Goal: Information Seeking & Learning: Learn about a topic

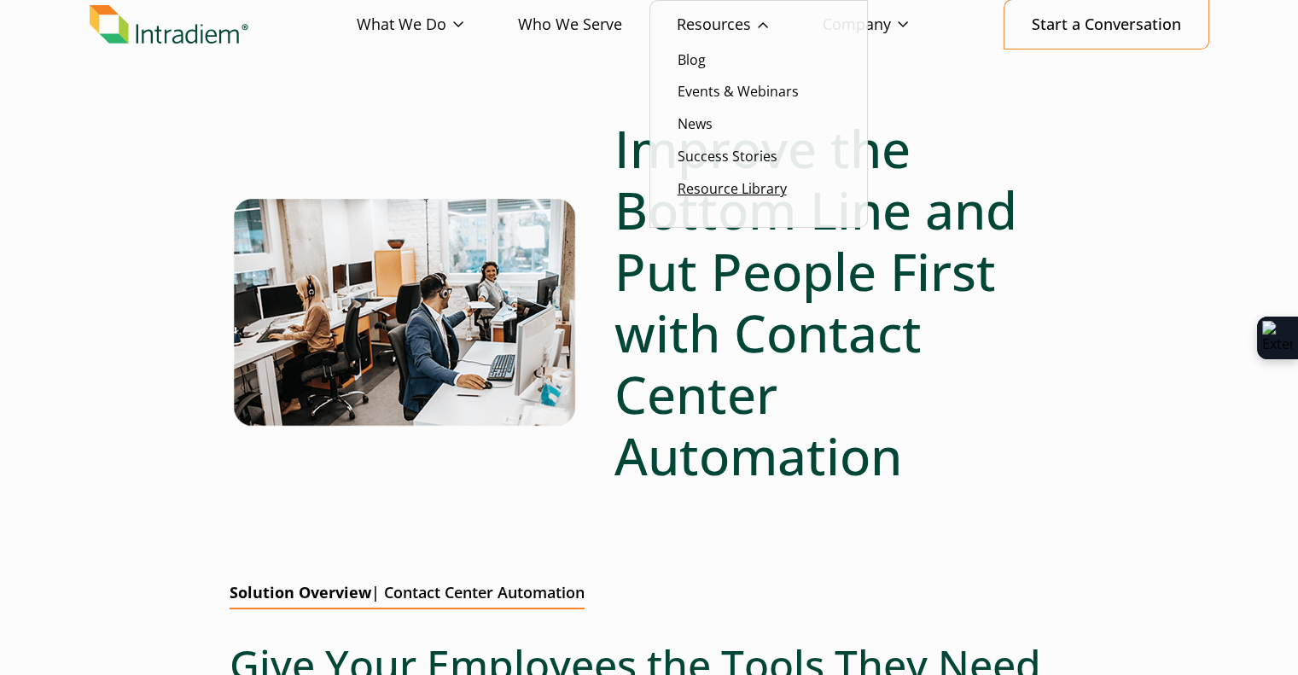
click at [728, 189] on link "Resource Library" at bounding box center [732, 188] width 109 height 19
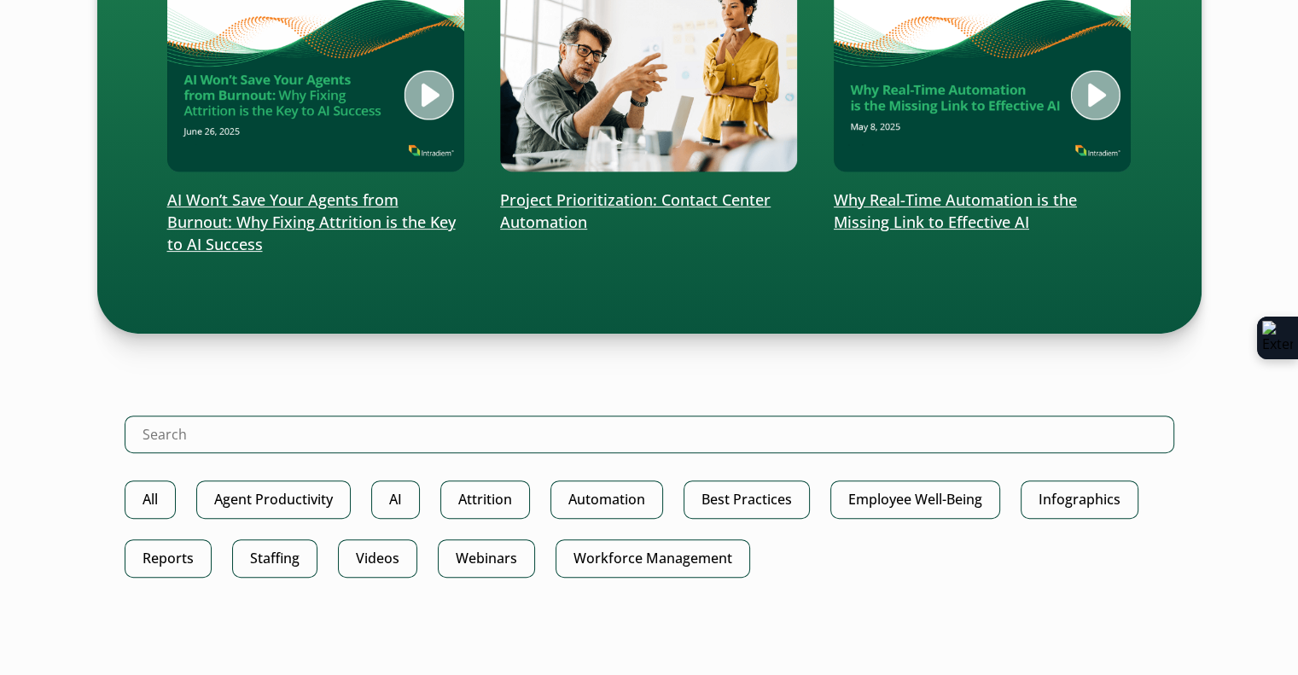
scroll to position [686, 0]
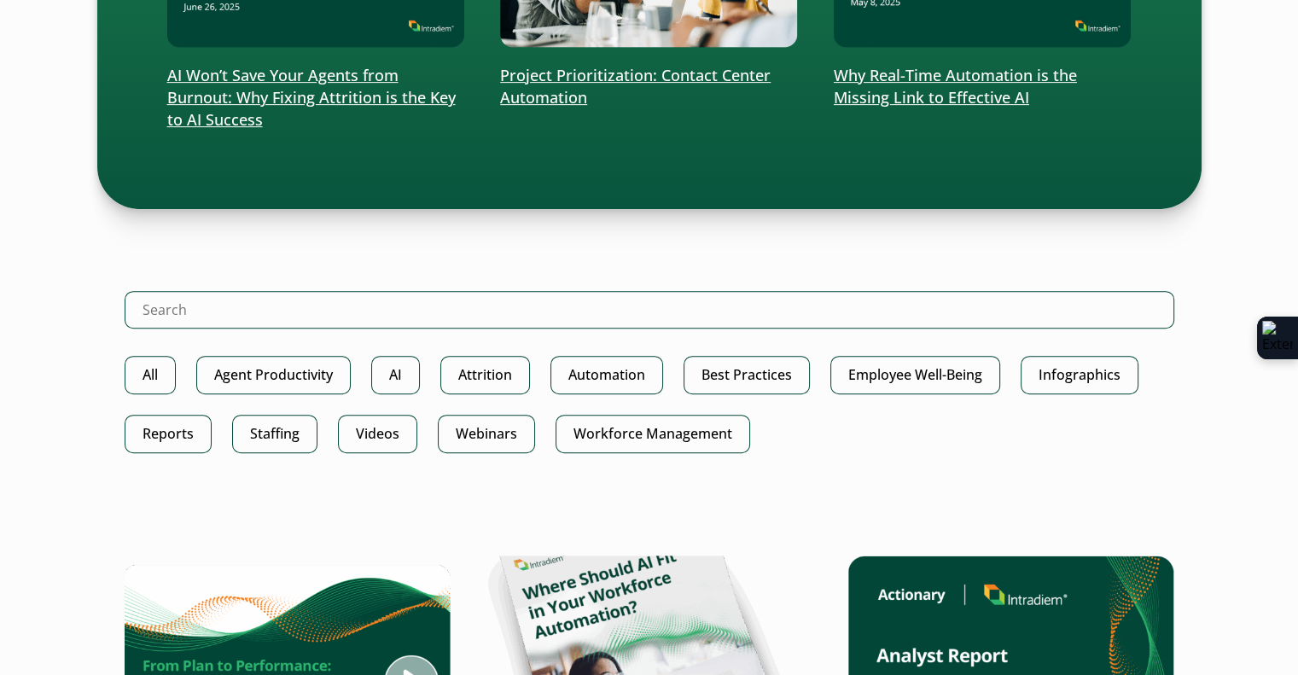
click at [364, 458] on ul "All Agent Productivity AI Attrition Automation Best Practices Employee Well-Bei…" at bounding box center [650, 415] width 1050 height 118
click at [378, 434] on link "Videos" at bounding box center [377, 434] width 79 height 38
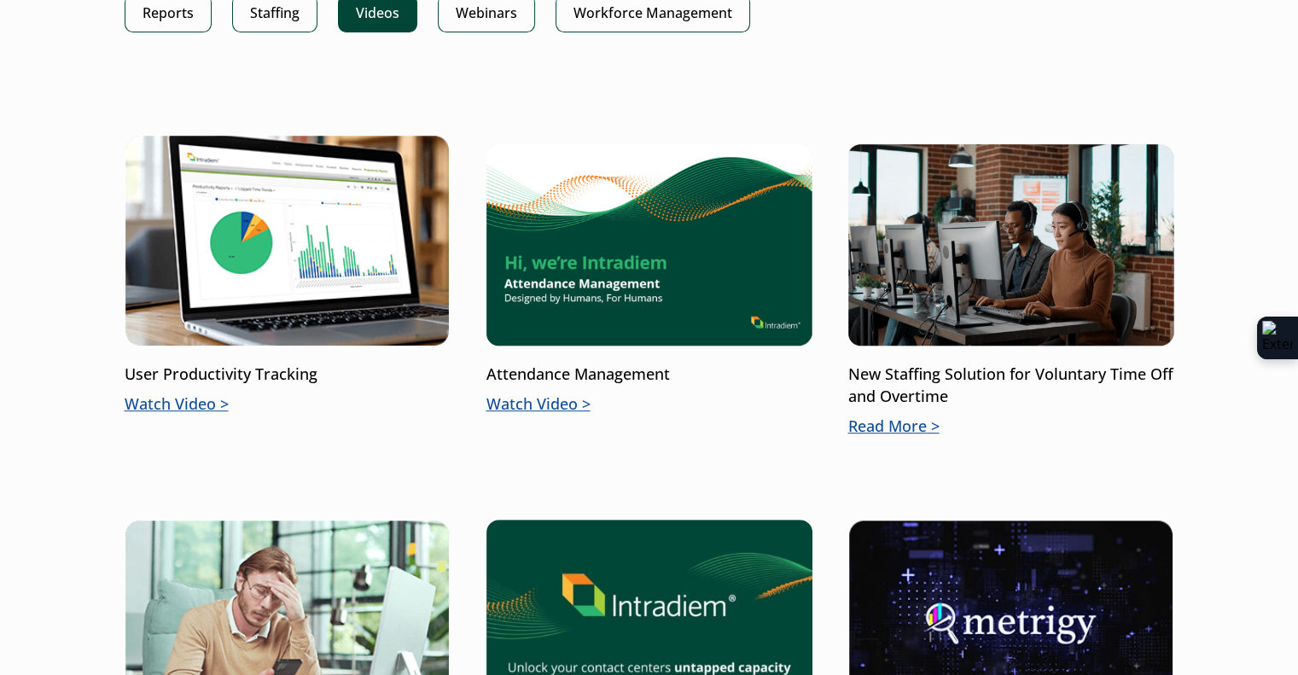
scroll to position [529, 0]
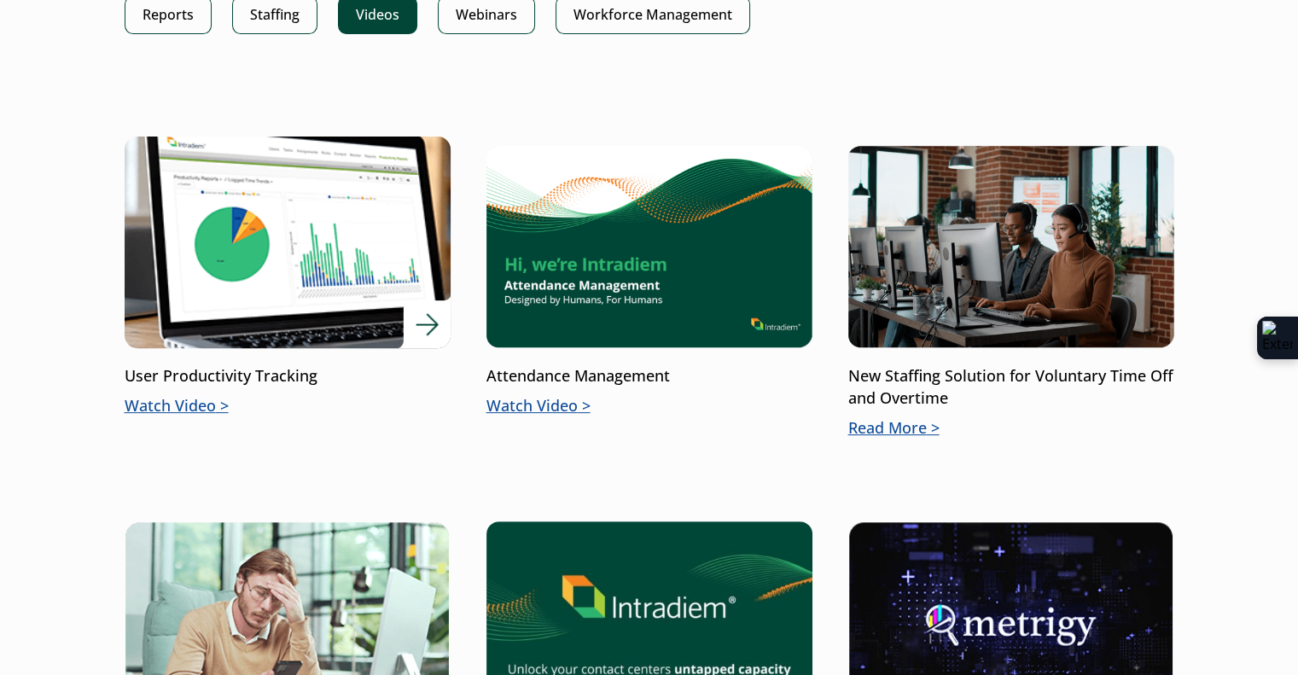
click at [192, 409] on p "Watch Video" at bounding box center [288, 406] width 326 height 22
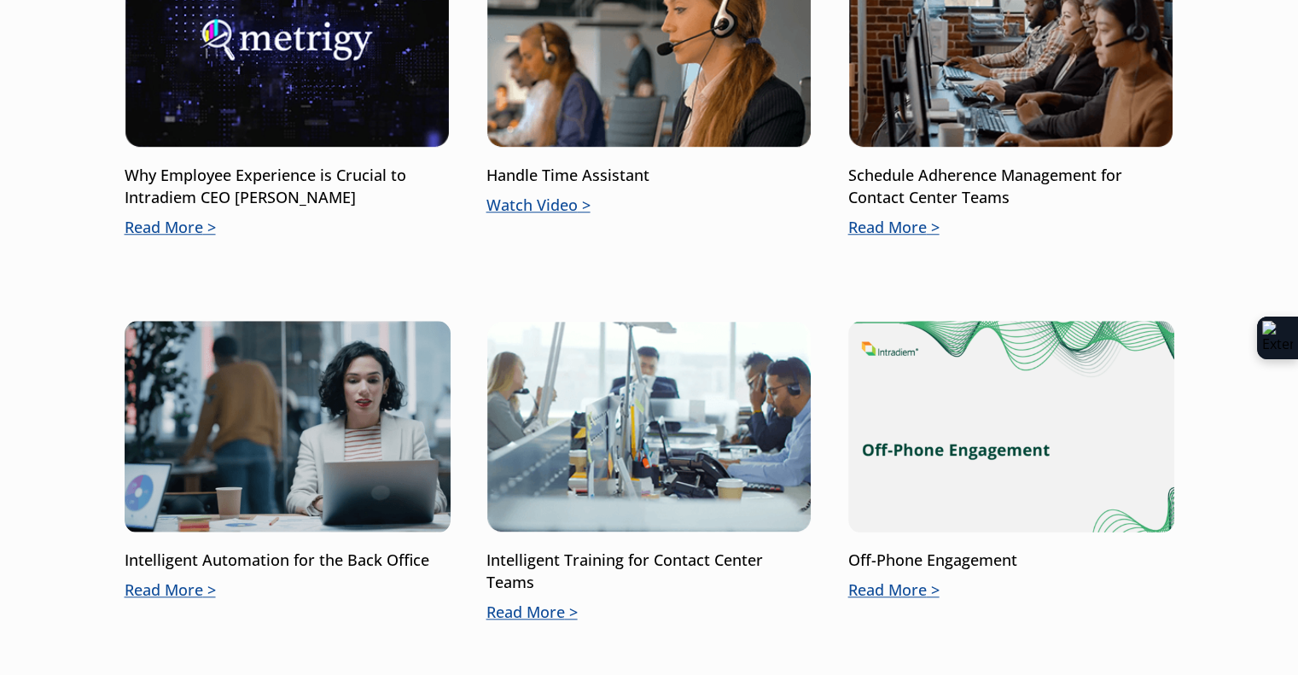
scroll to position [1674, 0]
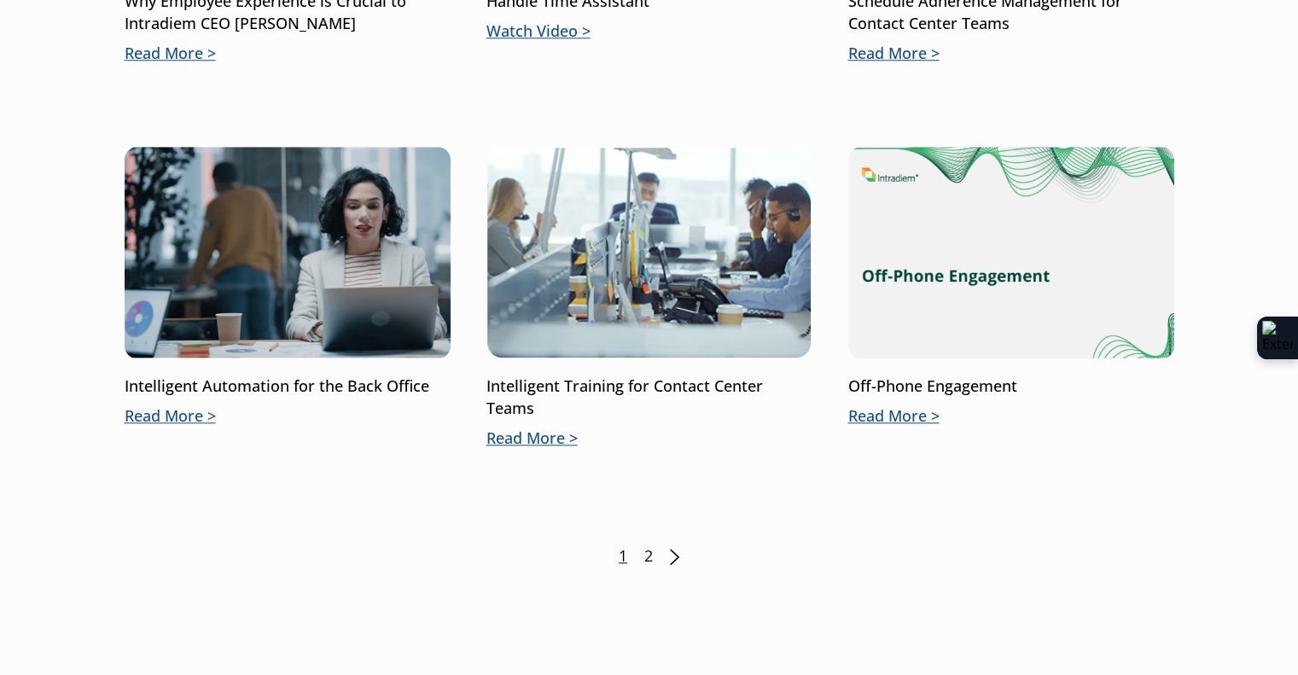
click at [649, 552] on link "2" at bounding box center [648, 556] width 9 height 22
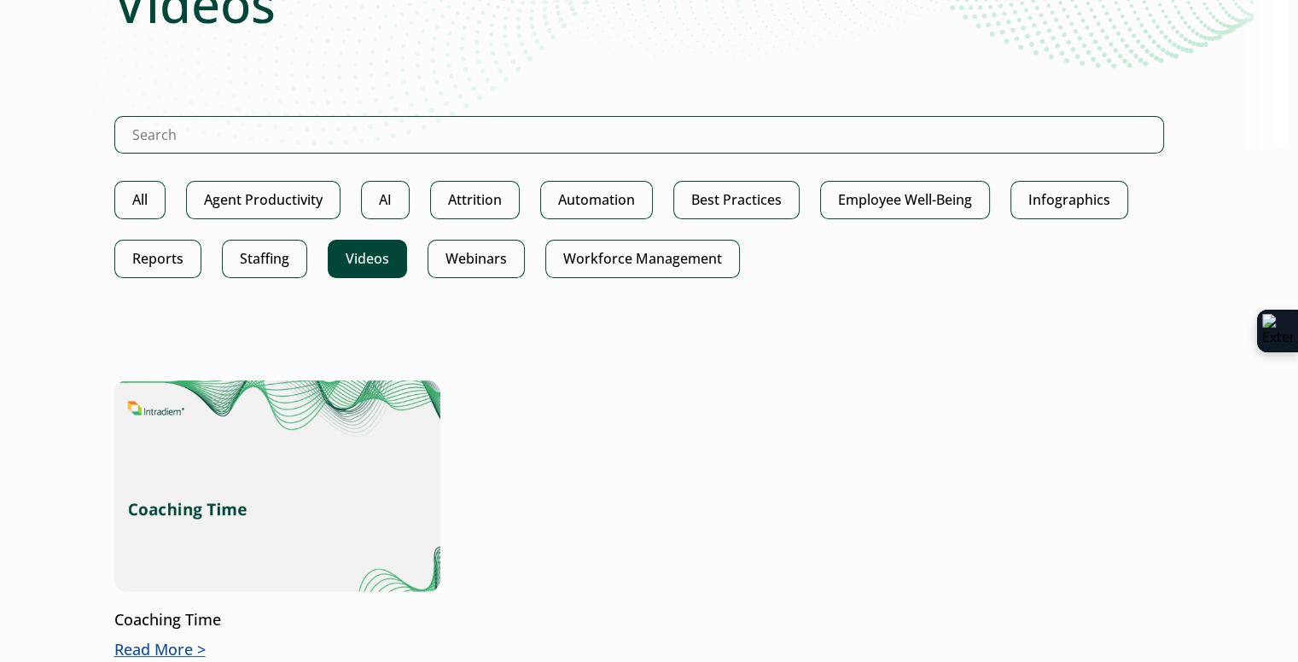
scroll to position [283, 10]
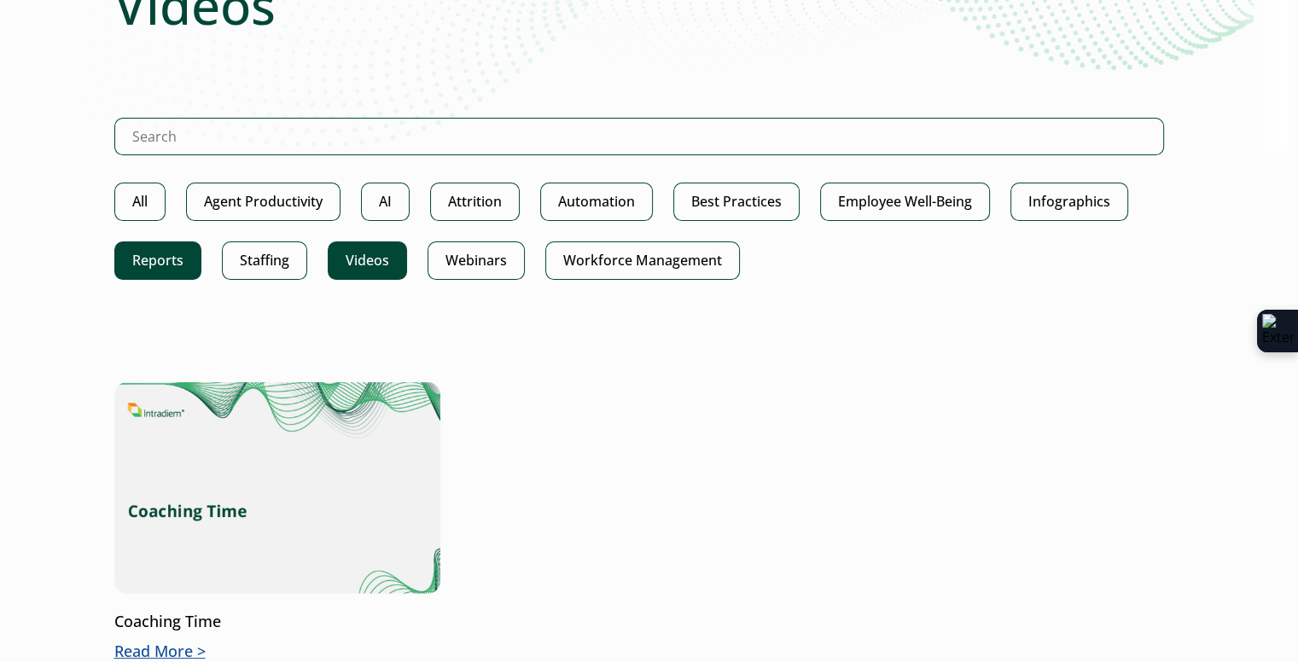
click at [167, 259] on link "Reports" at bounding box center [157, 261] width 87 height 38
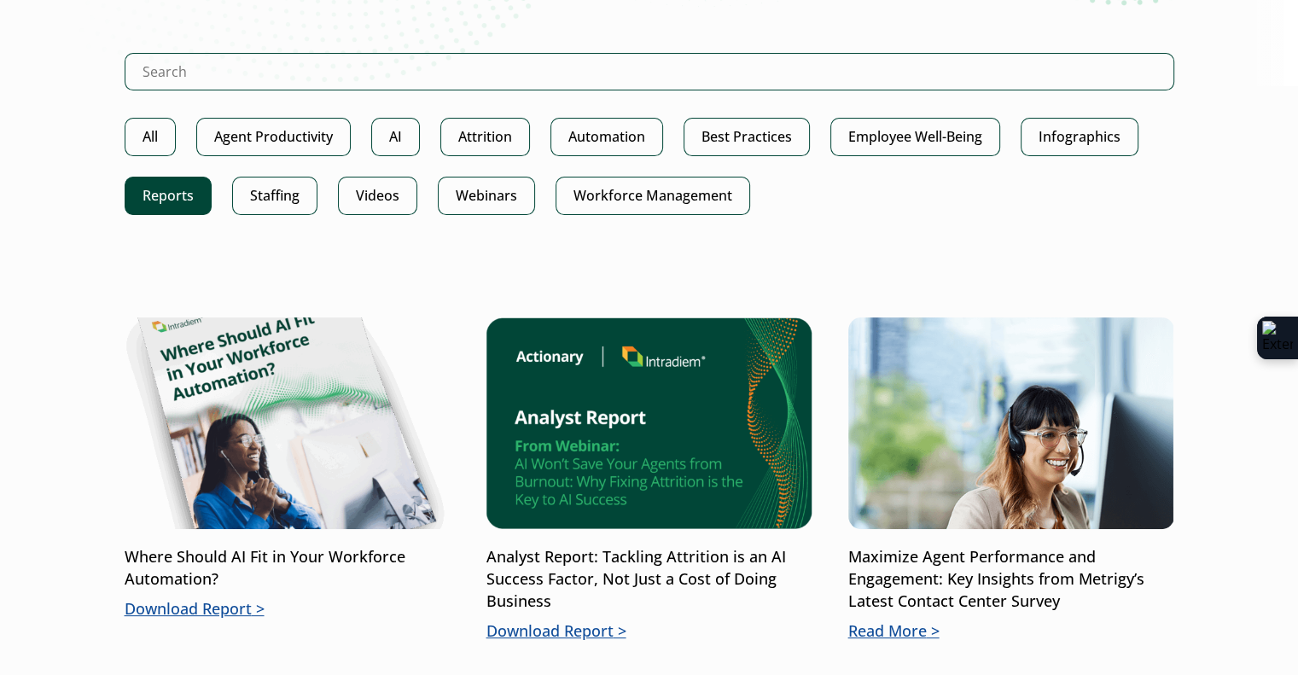
scroll to position [331, 0]
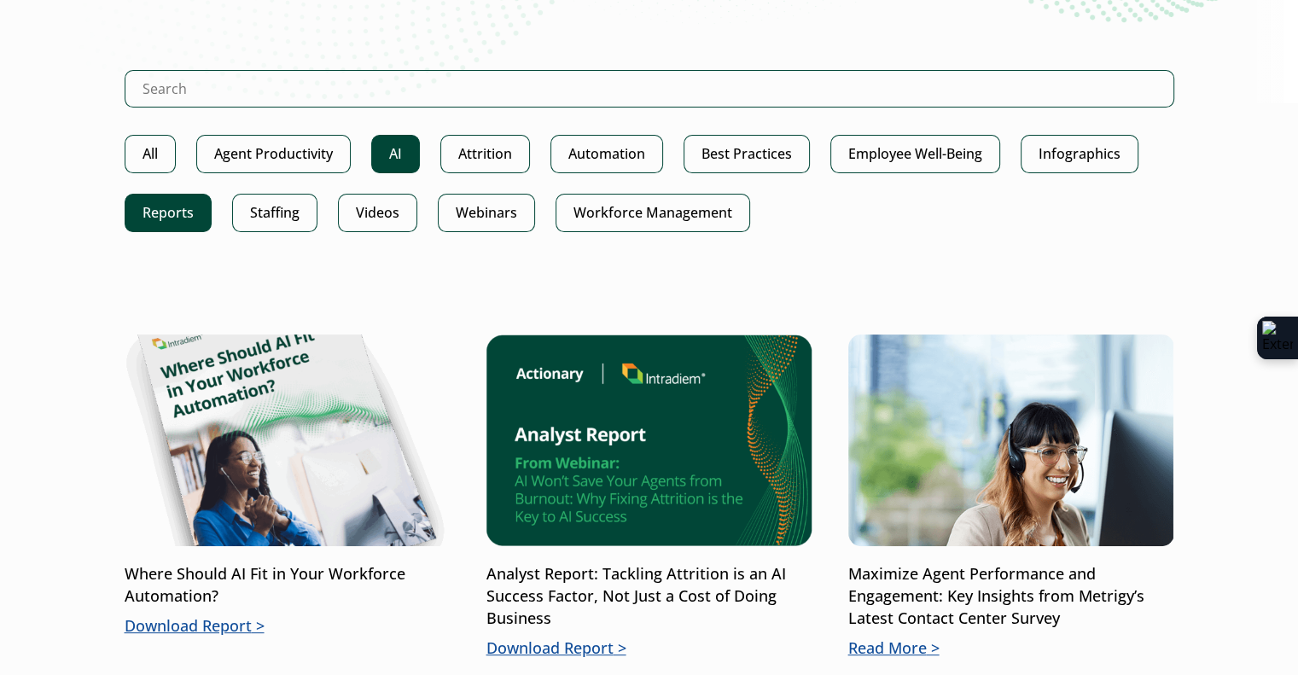
click at [387, 149] on link "AI" at bounding box center [395, 154] width 49 height 38
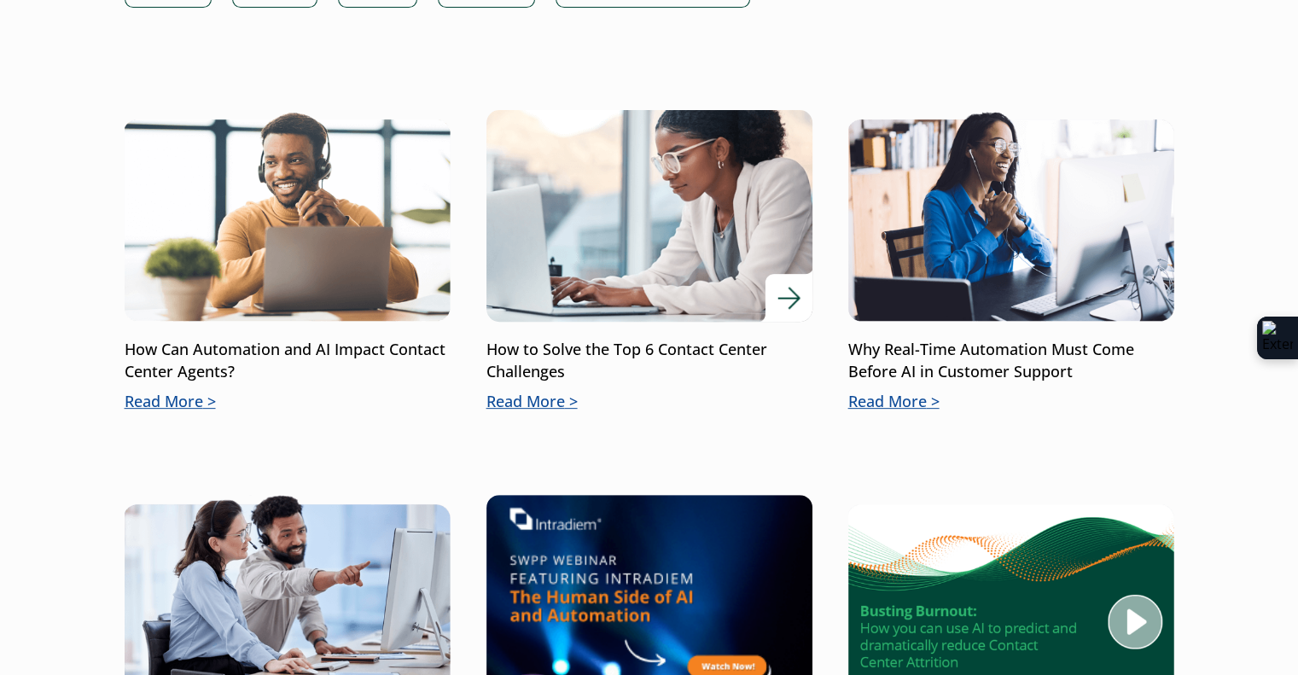
scroll to position [907, 0]
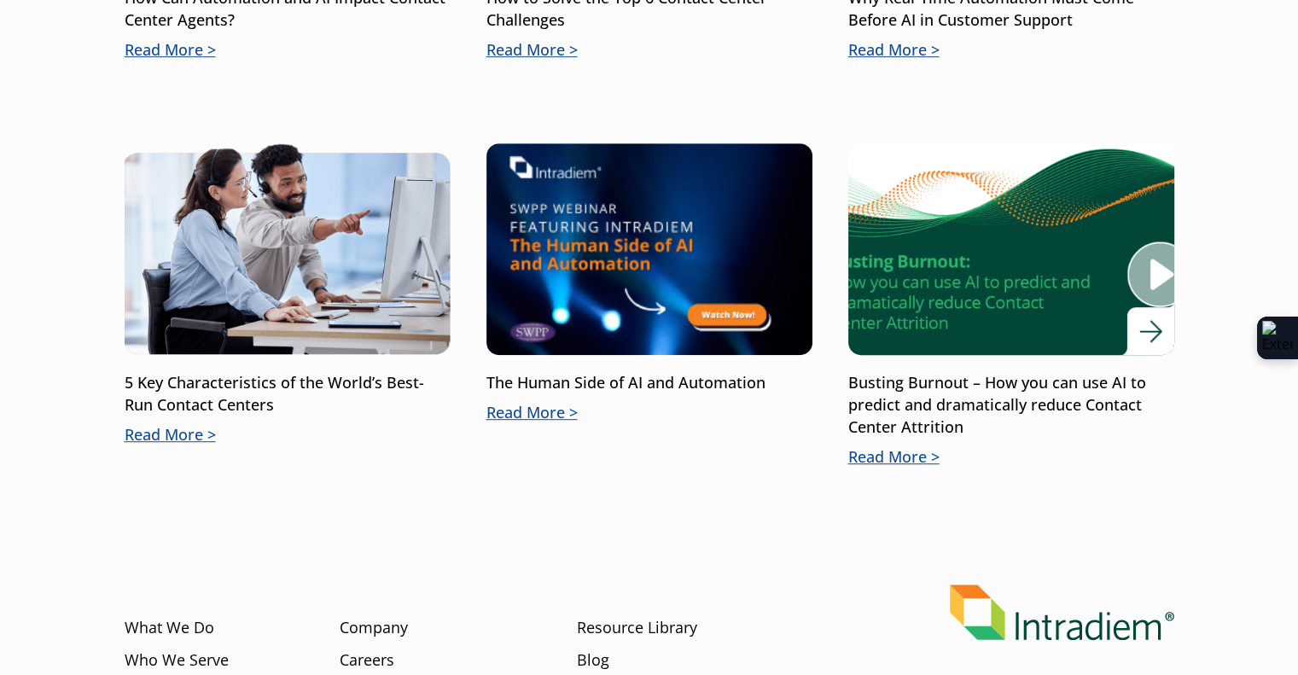
click at [1156, 282] on img at bounding box center [1010, 249] width 391 height 254
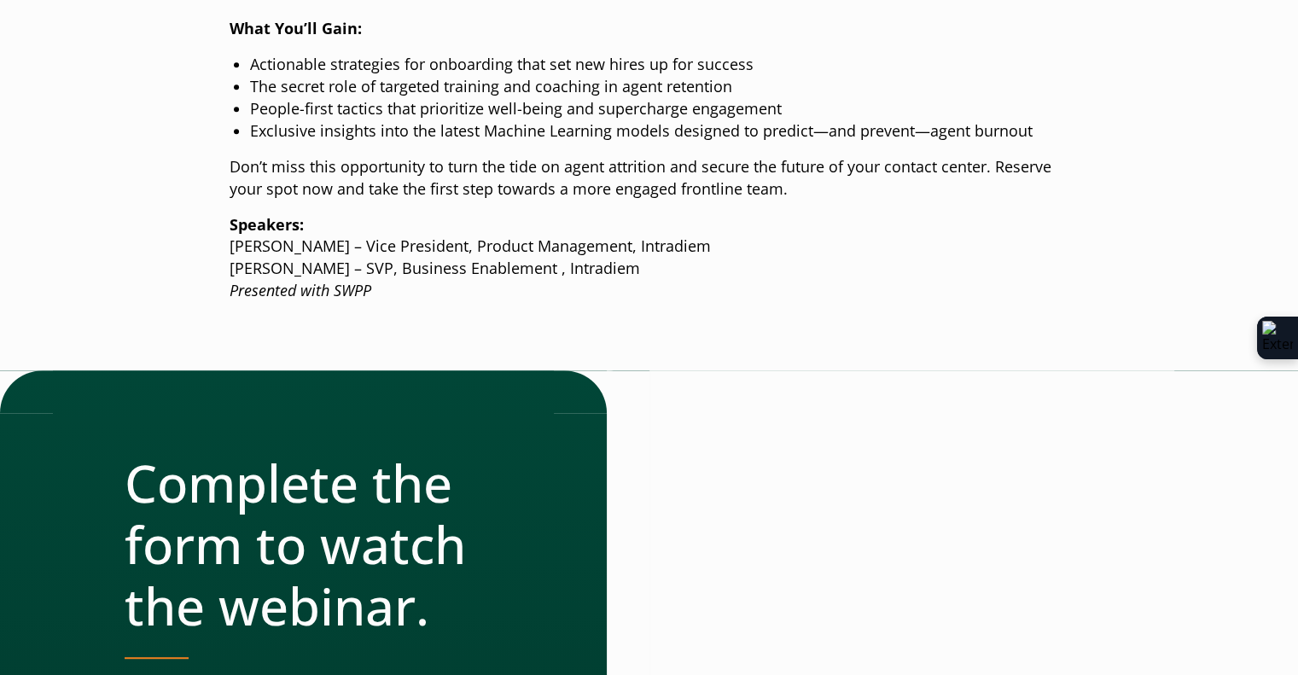
scroll to position [891, 0]
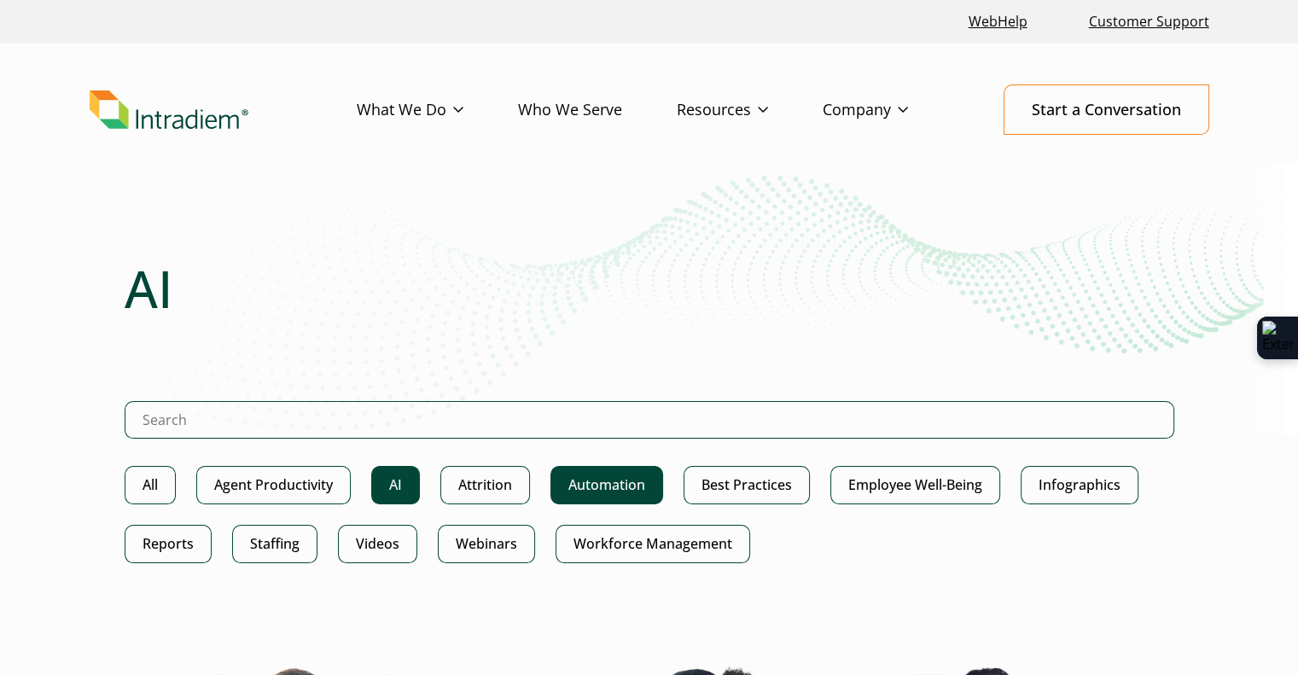
click at [615, 494] on link "Automation" at bounding box center [606, 485] width 113 height 38
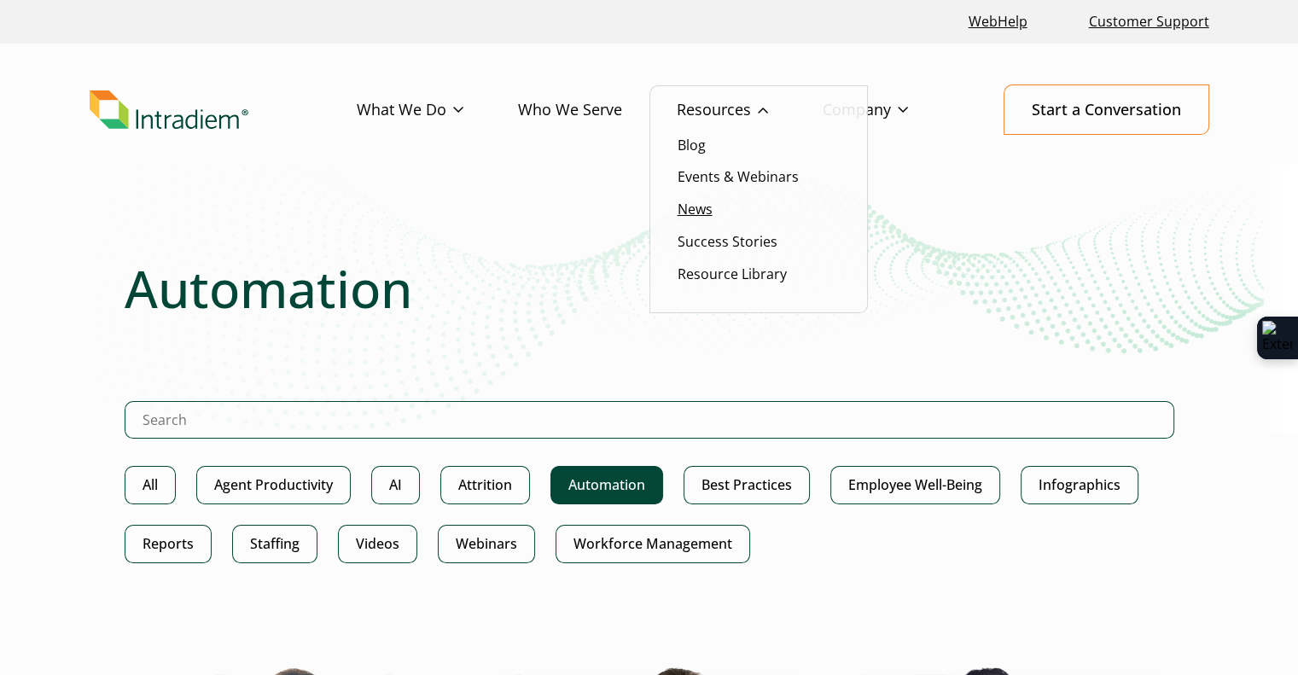
click at [696, 211] on link "News" at bounding box center [695, 209] width 35 height 19
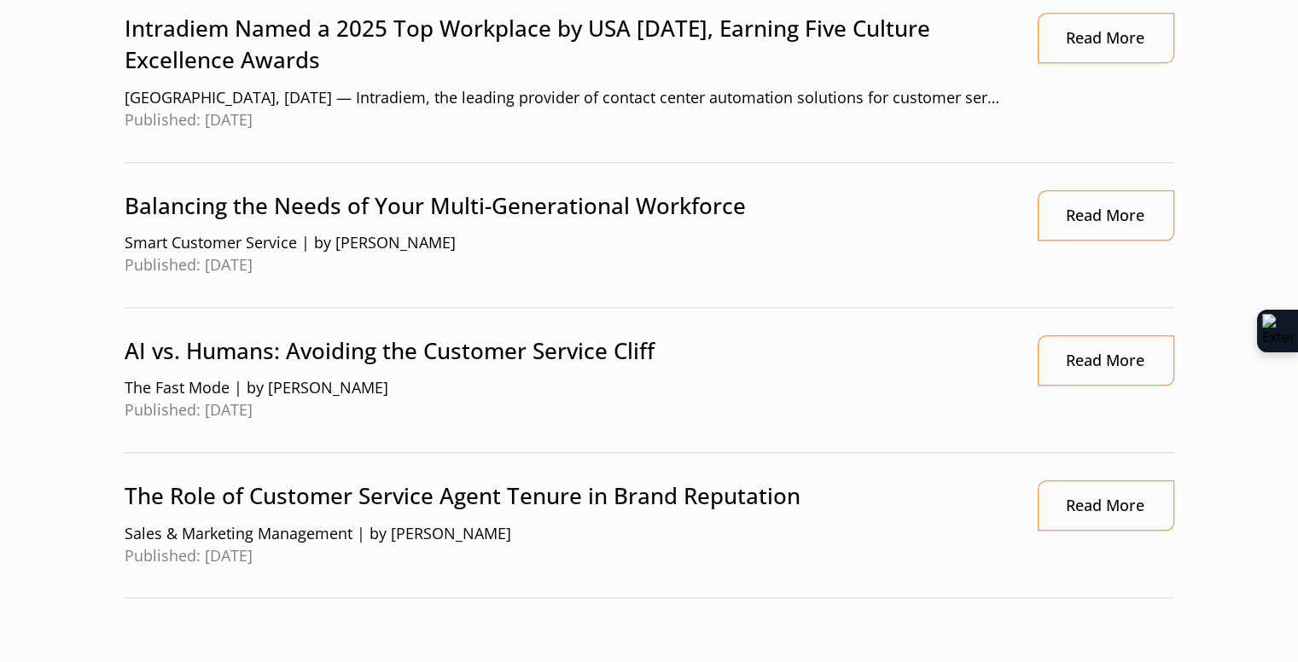
scroll to position [1953, 0]
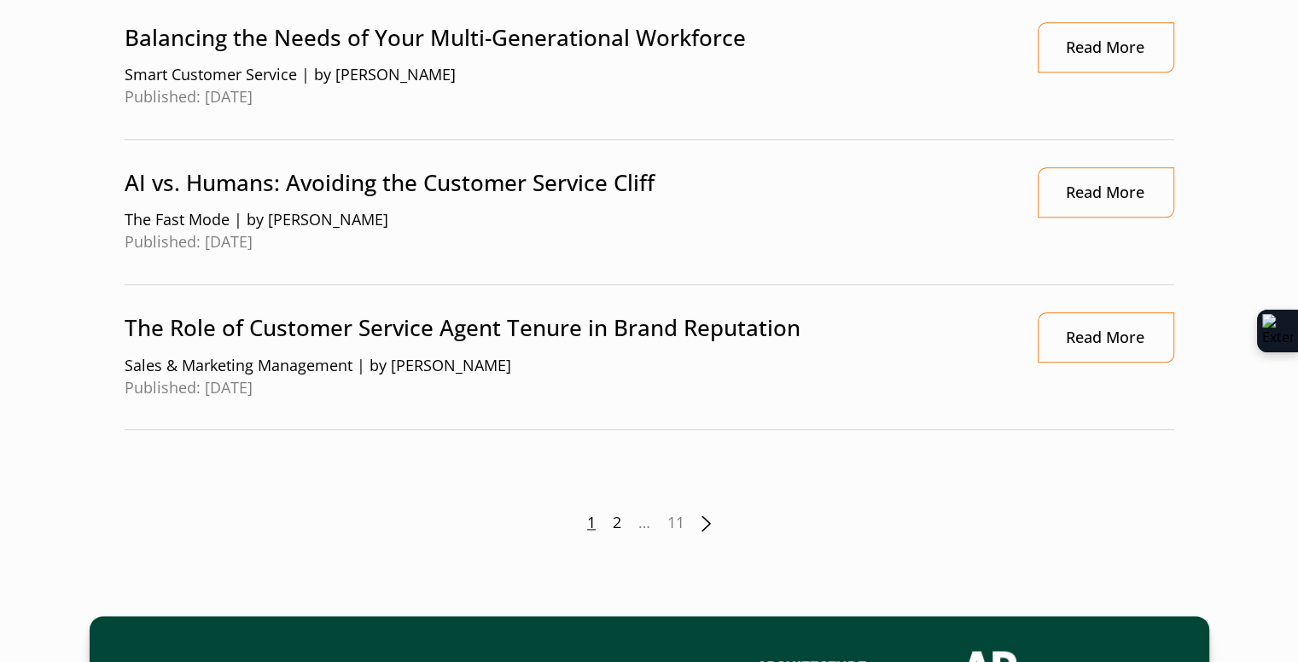
click at [617, 517] on link "2" at bounding box center [617, 523] width 9 height 22
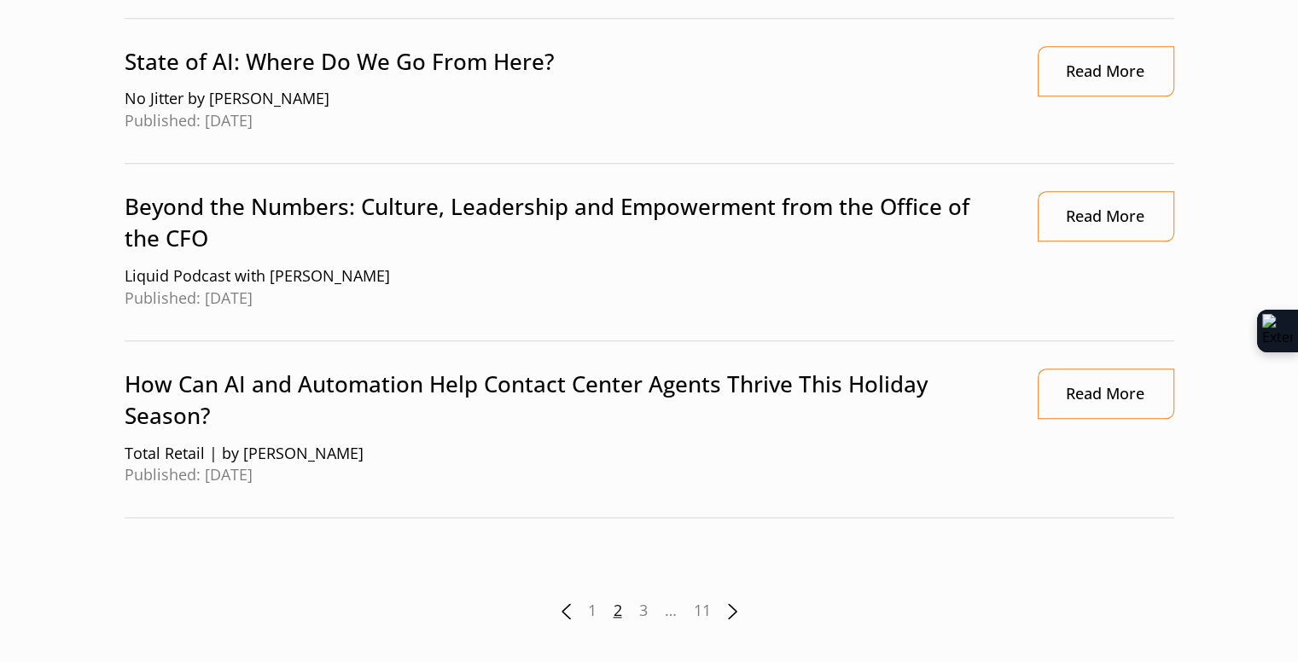
scroll to position [1941, 0]
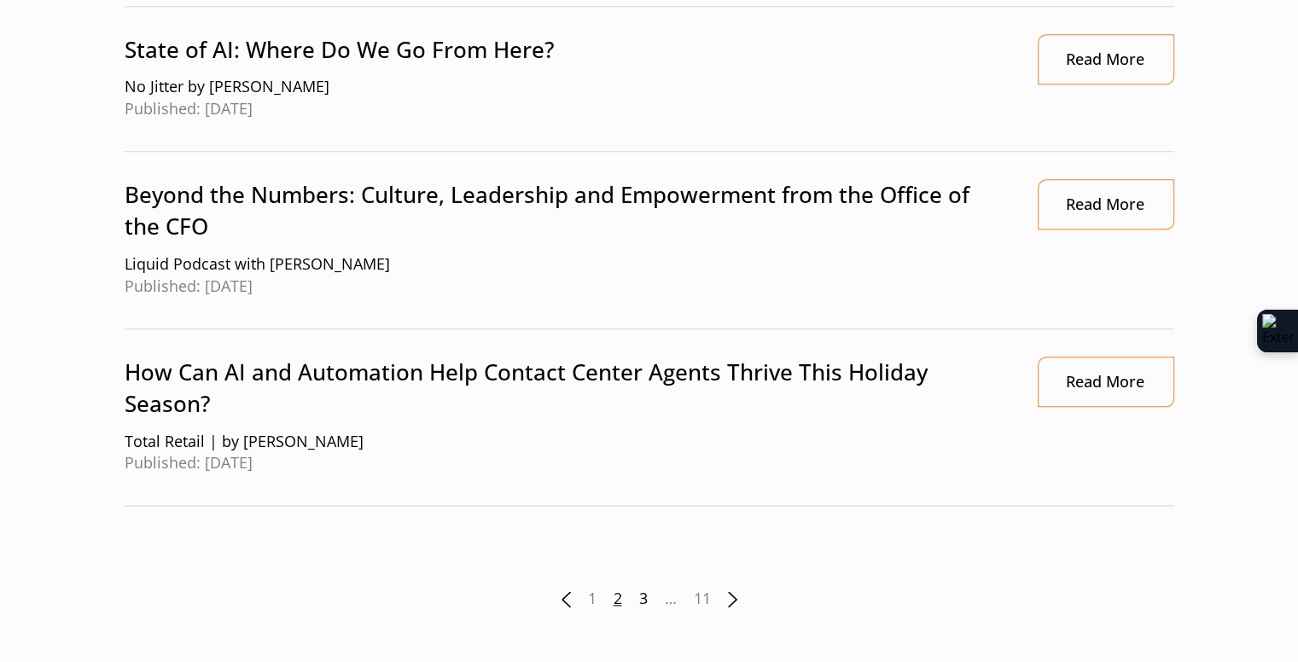
click at [639, 595] on link "3" at bounding box center [643, 599] width 9 height 22
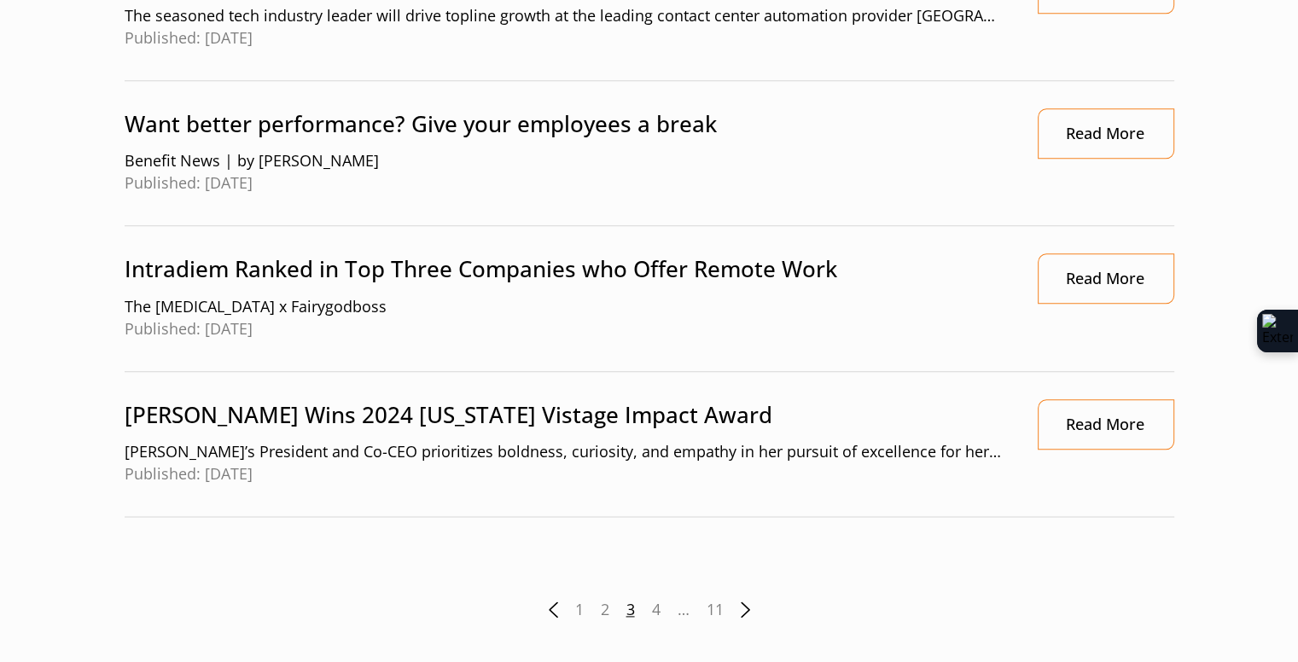
scroll to position [1963, 0]
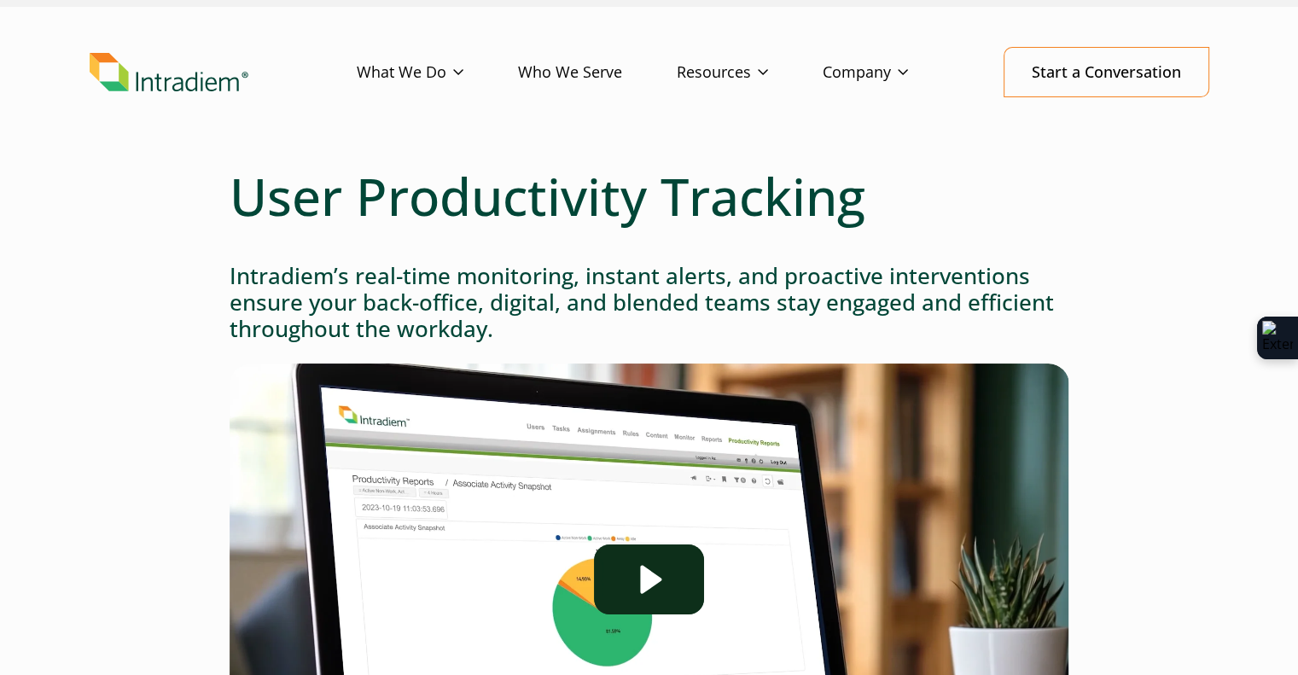
scroll to position [23, 0]
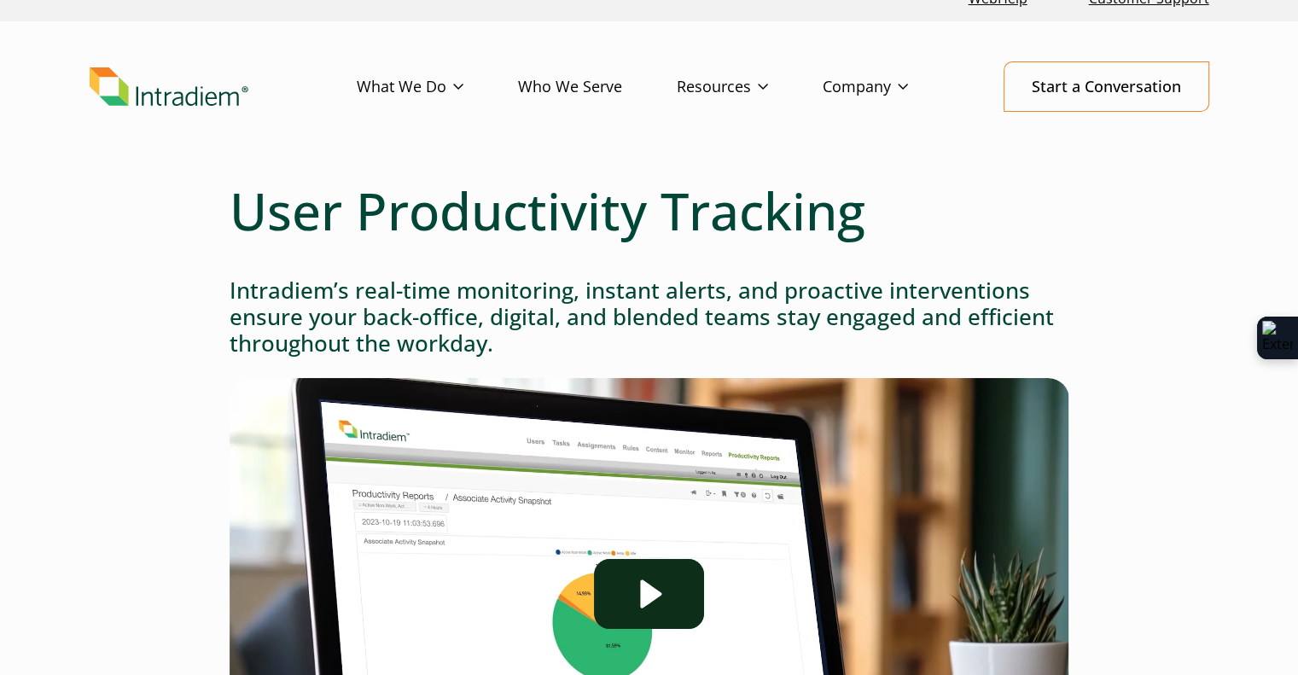
drag, startPoint x: 225, startPoint y: 289, endPoint x: 478, endPoint y: 330, distance: 255.9
drag, startPoint x: 478, startPoint y: 330, endPoint x: 490, endPoint y: 345, distance: 18.8
click at [490, 345] on h3 "Intradiem’s real-time monitoring, instant alerts, and proactive interventions e…" at bounding box center [650, 317] width 840 height 80
click at [492, 347] on h3 "Intradiem’s real-time monitoring, instant alerts, and proactive interventions e…" at bounding box center [650, 317] width 840 height 80
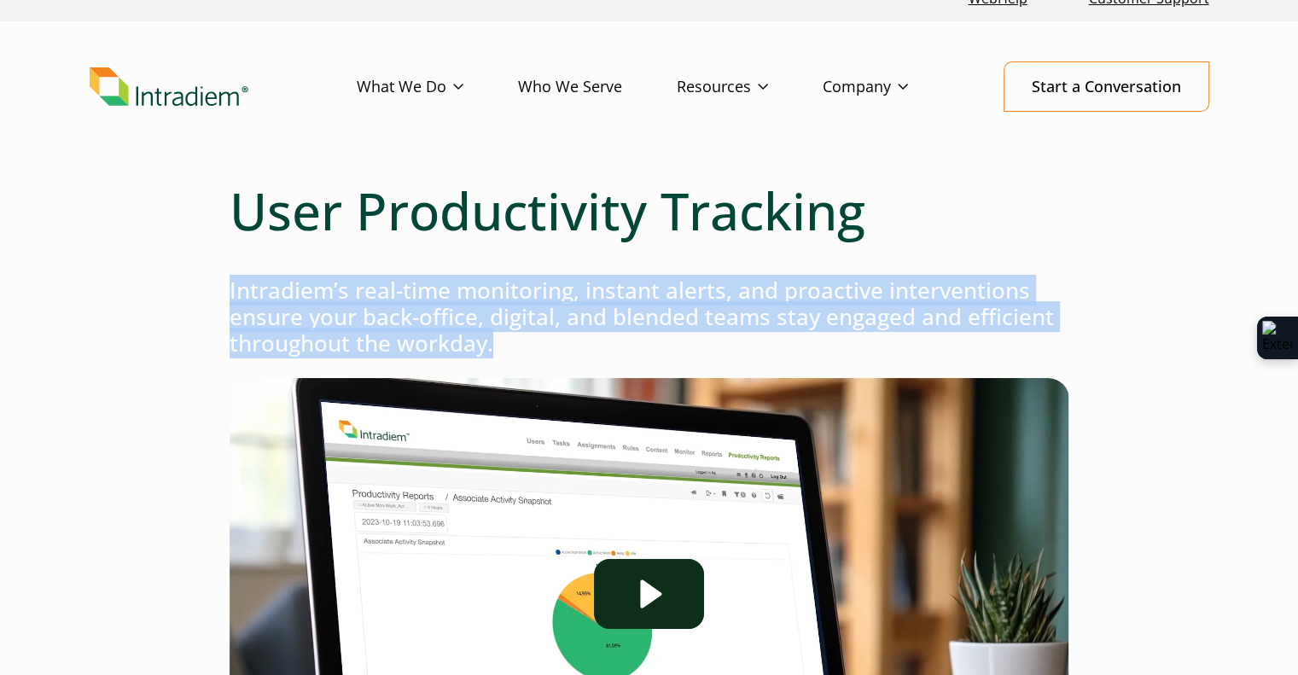
drag, startPoint x: 492, startPoint y: 347, endPoint x: 221, endPoint y: 292, distance: 276.2
copy h3 "Intradiem’s real-time monitoring, instant alerts, and proactive interventions e…"
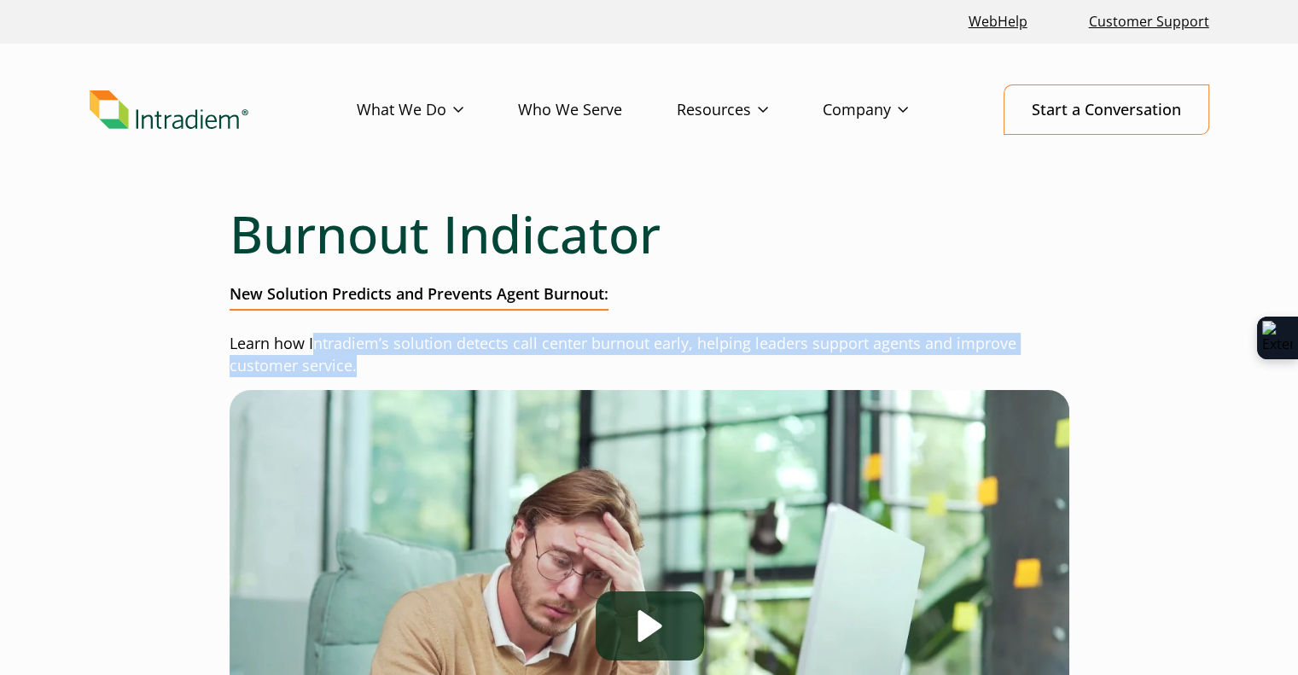
drag, startPoint x: 311, startPoint y: 338, endPoint x: 368, endPoint y: 357, distance: 60.2
click at [368, 357] on p "Learn how Intradiem’s solution detects call center burnout early, helping leade…" at bounding box center [650, 355] width 840 height 44
copy p "ntradiem’s solution detects call center burnout early, helping leaders support …"
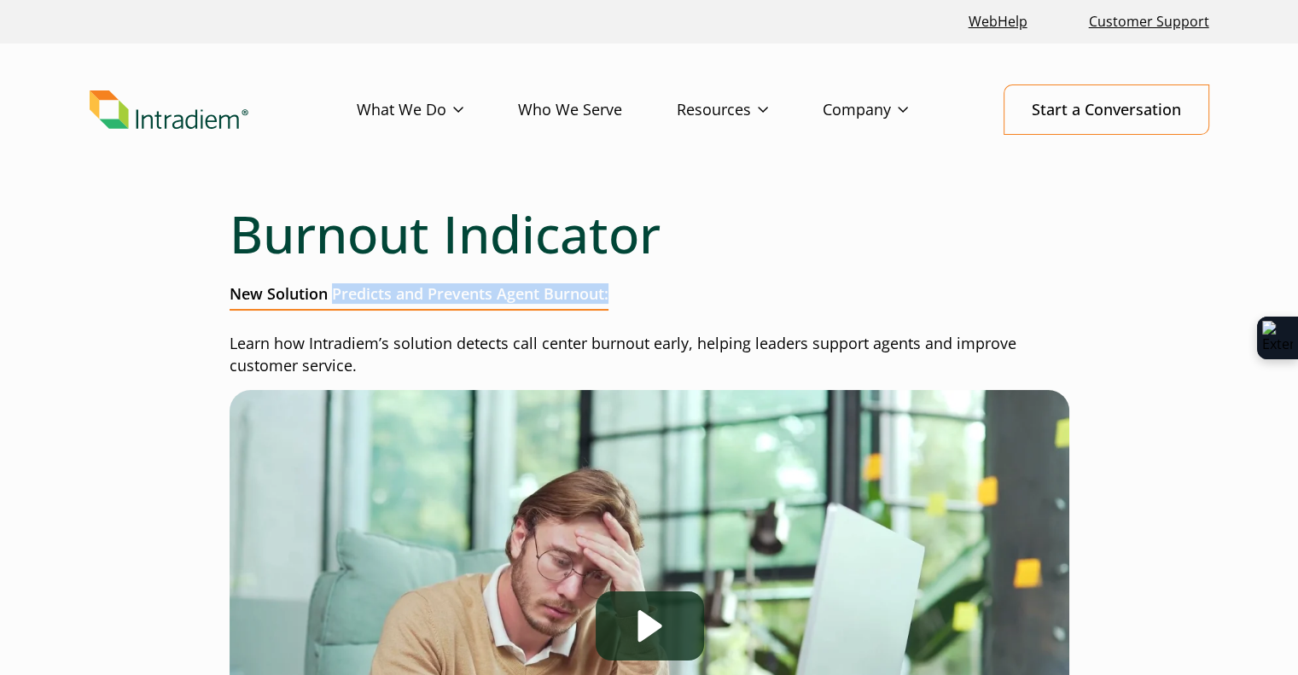
drag, startPoint x: 335, startPoint y: 291, endPoint x: 614, endPoint y: 294, distance: 279.9
copy h2 "Predicts and Prevents Agent Burnout:"
